Goal: Task Accomplishment & Management: Manage account settings

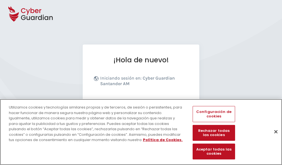
scroll to position [68, 0]
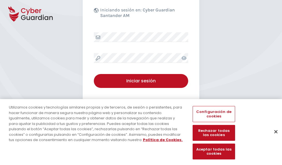
click at [273, 137] on button "Cerrar" at bounding box center [276, 131] width 12 height 12
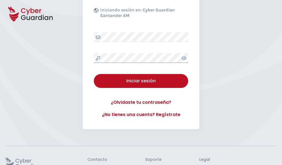
scroll to position [108, 0]
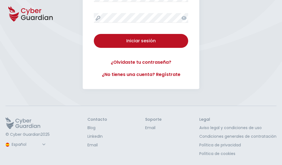
click at [94, 34] on button "Iniciar sesión" at bounding box center [141, 41] width 94 height 14
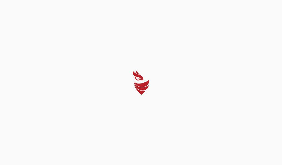
select select "English"
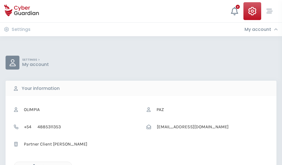
click at [32, 164] on icon "button" at bounding box center [32, 166] width 5 height 5
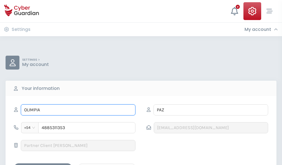
click at [78, 110] on input "OLIMPIA" at bounding box center [78, 109] width 115 height 11
type input "O"
type input "Adriana"
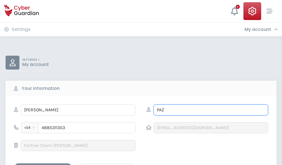
click at [211, 110] on input "PAZ" at bounding box center [211, 109] width 115 height 11
type input "P"
type input "Amorós"
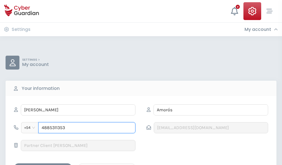
click at [87, 127] on input "4885311353" at bounding box center [86, 127] width 97 height 11
type input "4"
type input "4884242136"
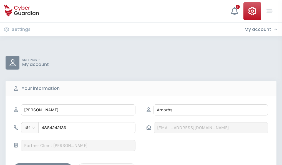
click at [43, 164] on div "Save changes" at bounding box center [43, 167] width 50 height 7
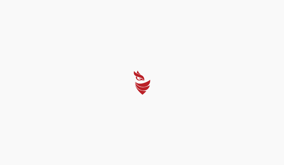
select select "English"
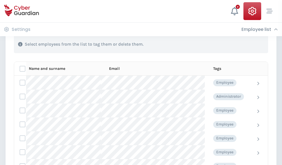
scroll to position [238, 0]
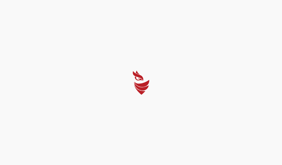
select select "English"
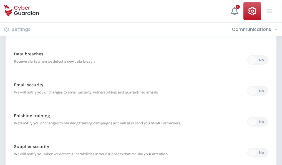
scroll to position [292, 0]
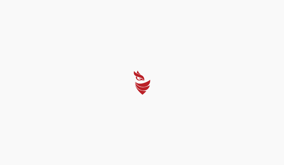
select select "English"
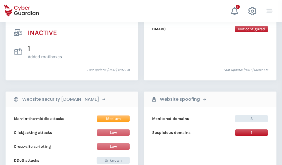
scroll to position [550, 0]
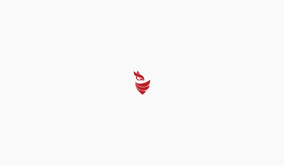
select select "English"
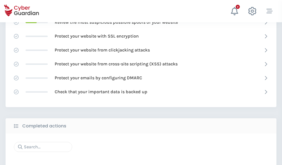
scroll to position [370, 0]
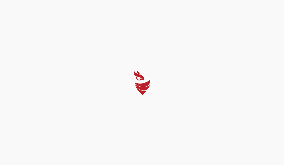
select select "English"
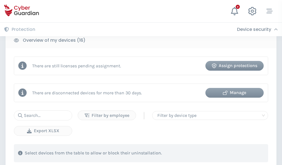
scroll to position [511, 0]
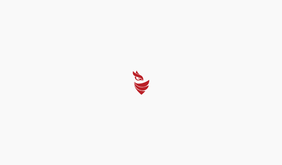
select select "English"
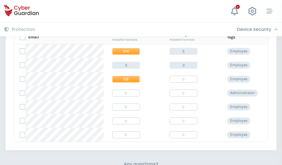
scroll to position [238, 0]
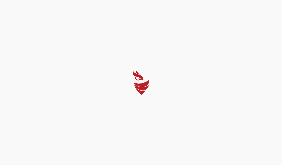
select select "English"
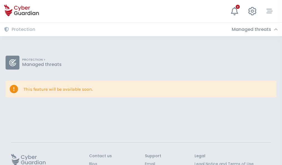
scroll to position [36, 0]
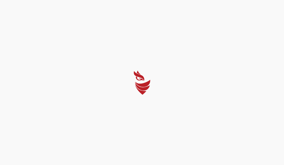
select select "English"
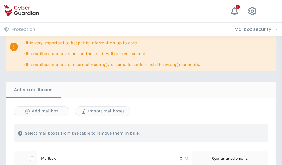
scroll to position [326, 0]
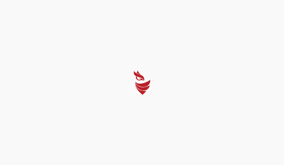
select select "English"
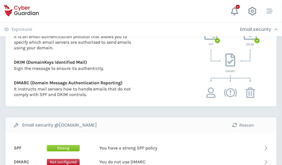
scroll to position [300, 0]
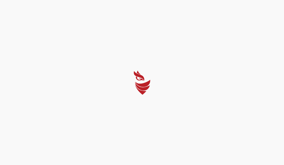
select select "English"
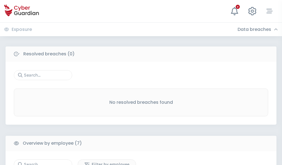
scroll to position [459, 0]
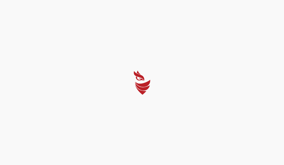
select select "English"
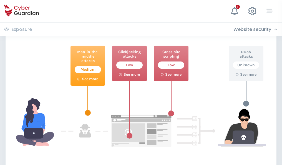
scroll to position [302, 0]
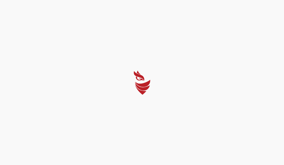
select select "English"
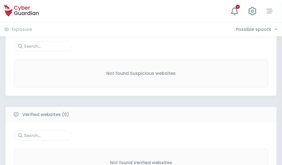
scroll to position [290, 0]
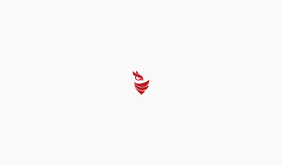
select select "English"
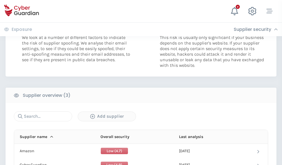
scroll to position [304, 0]
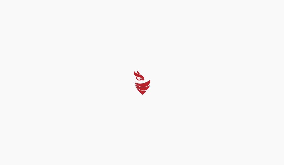
select select "English"
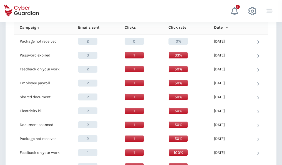
scroll to position [491, 0]
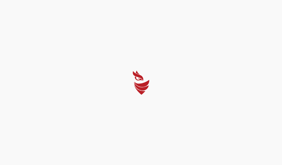
select select "English"
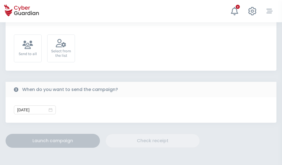
scroll to position [203, 0]
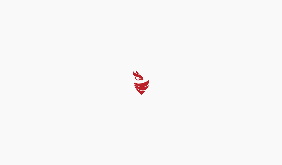
select select "English"
